Goal: Transaction & Acquisition: Subscribe to service/newsletter

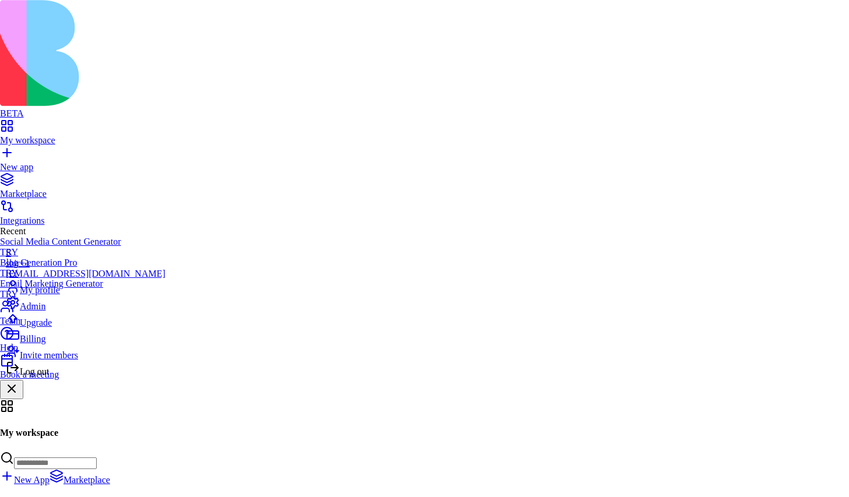
click at [52, 327] on span "Upgrade" at bounding box center [36, 323] width 32 height 10
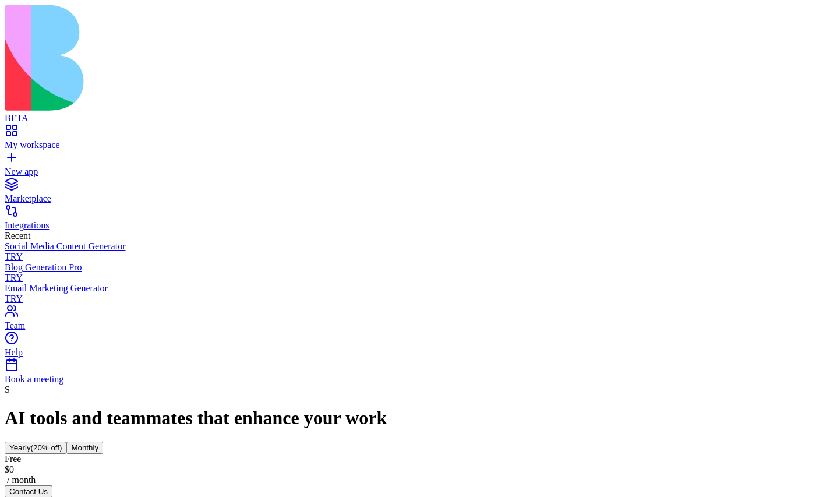
click at [103, 442] on button "Monthly" at bounding box center [84, 448] width 37 height 12
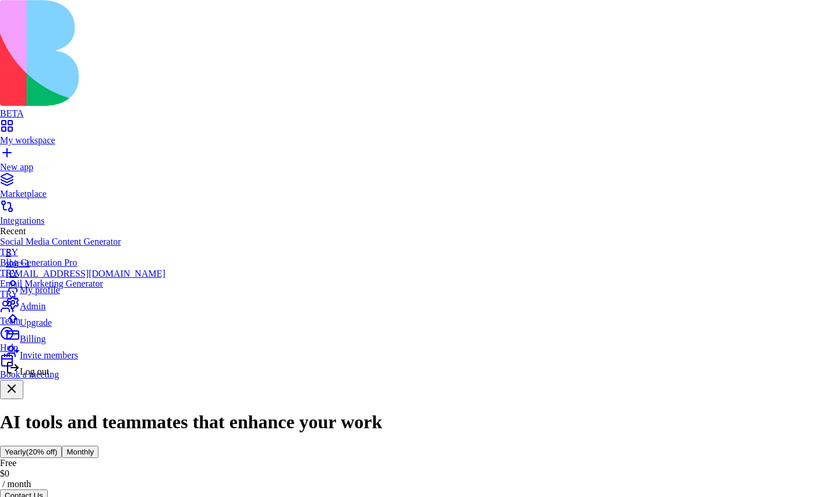
click at [49, 376] on span "Log out" at bounding box center [34, 371] width 29 height 10
